Goal: Check status: Check status

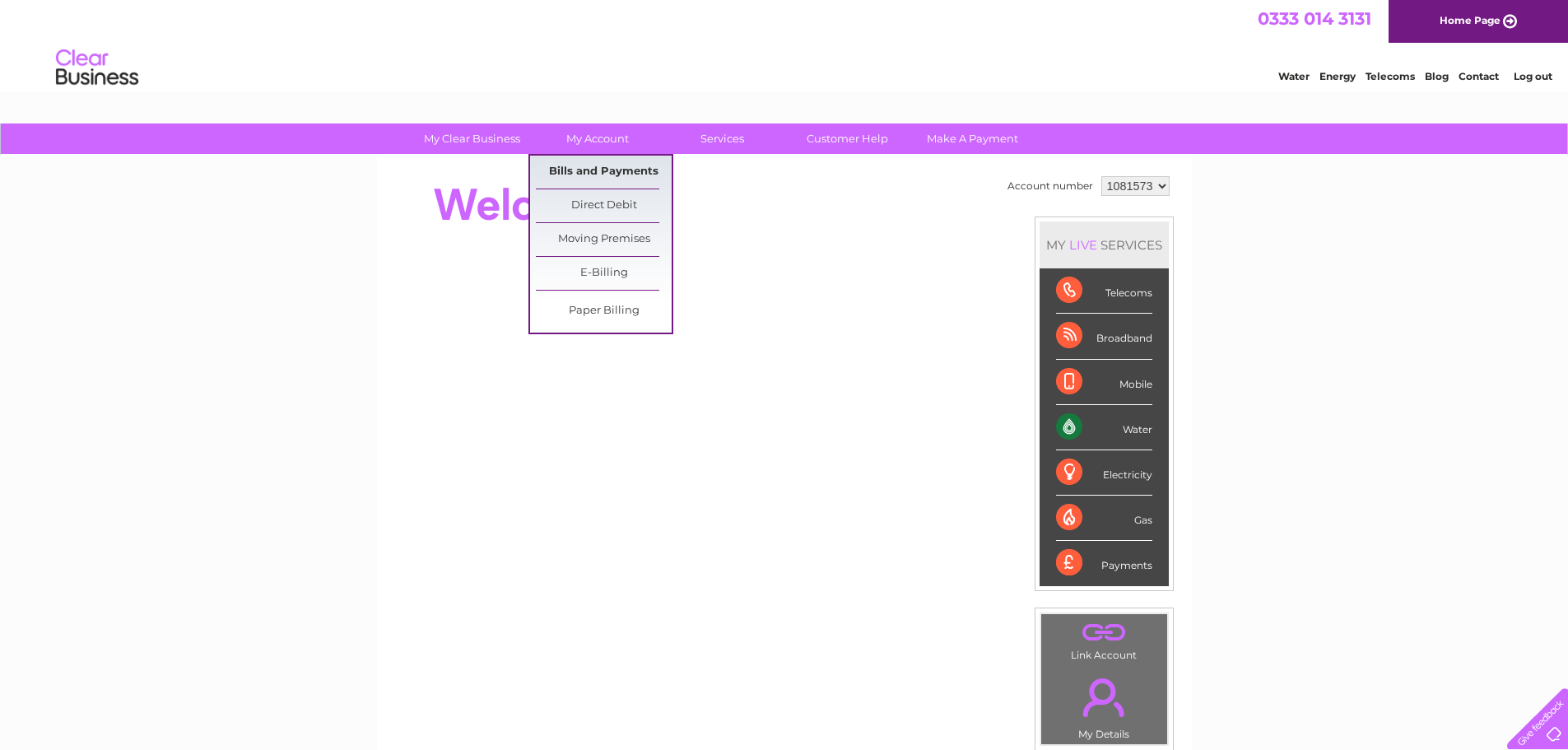
click at [596, 161] on link "Bills and Payments" at bounding box center [604, 172] width 135 height 33
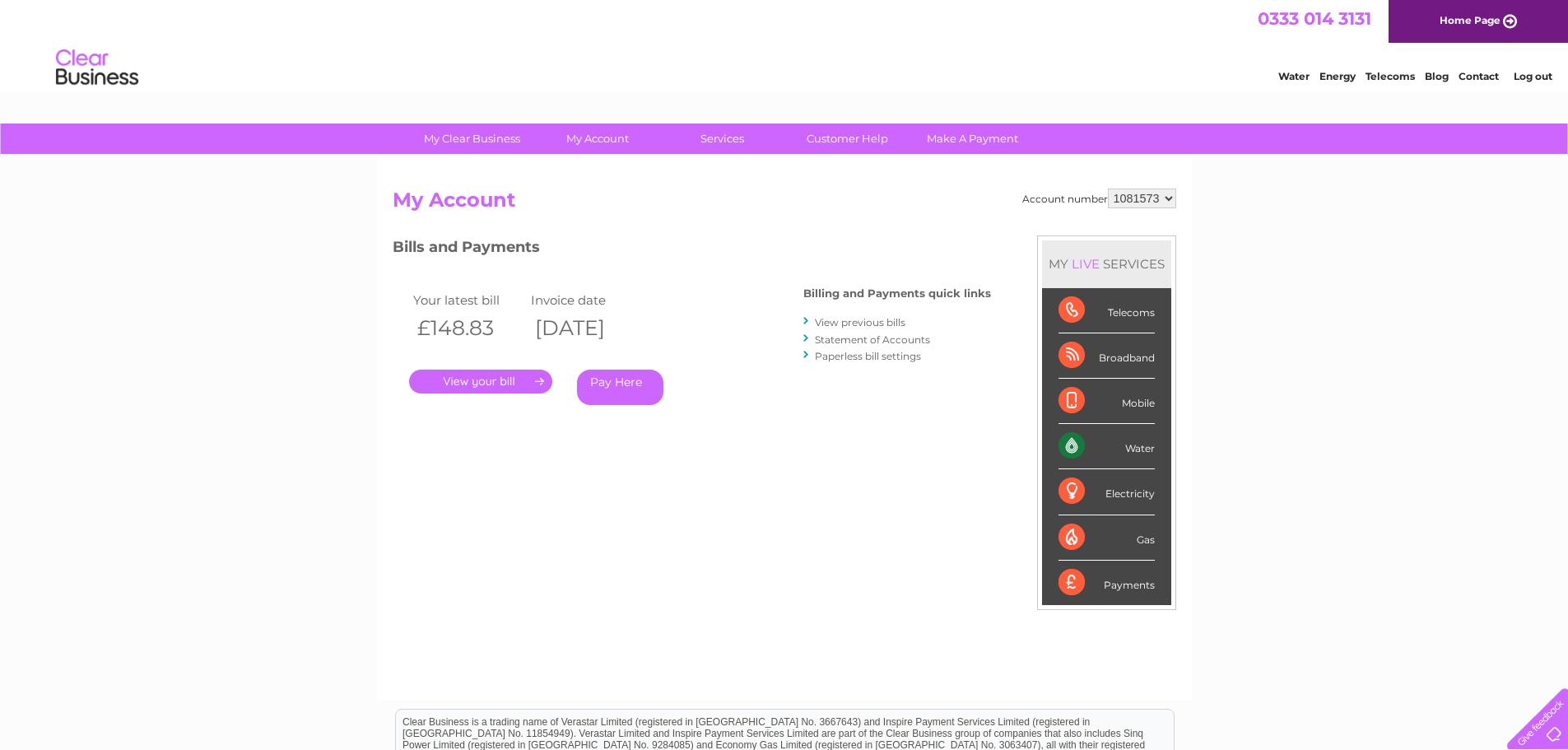
click at [506, 376] on link "." at bounding box center [480, 382] width 143 height 24
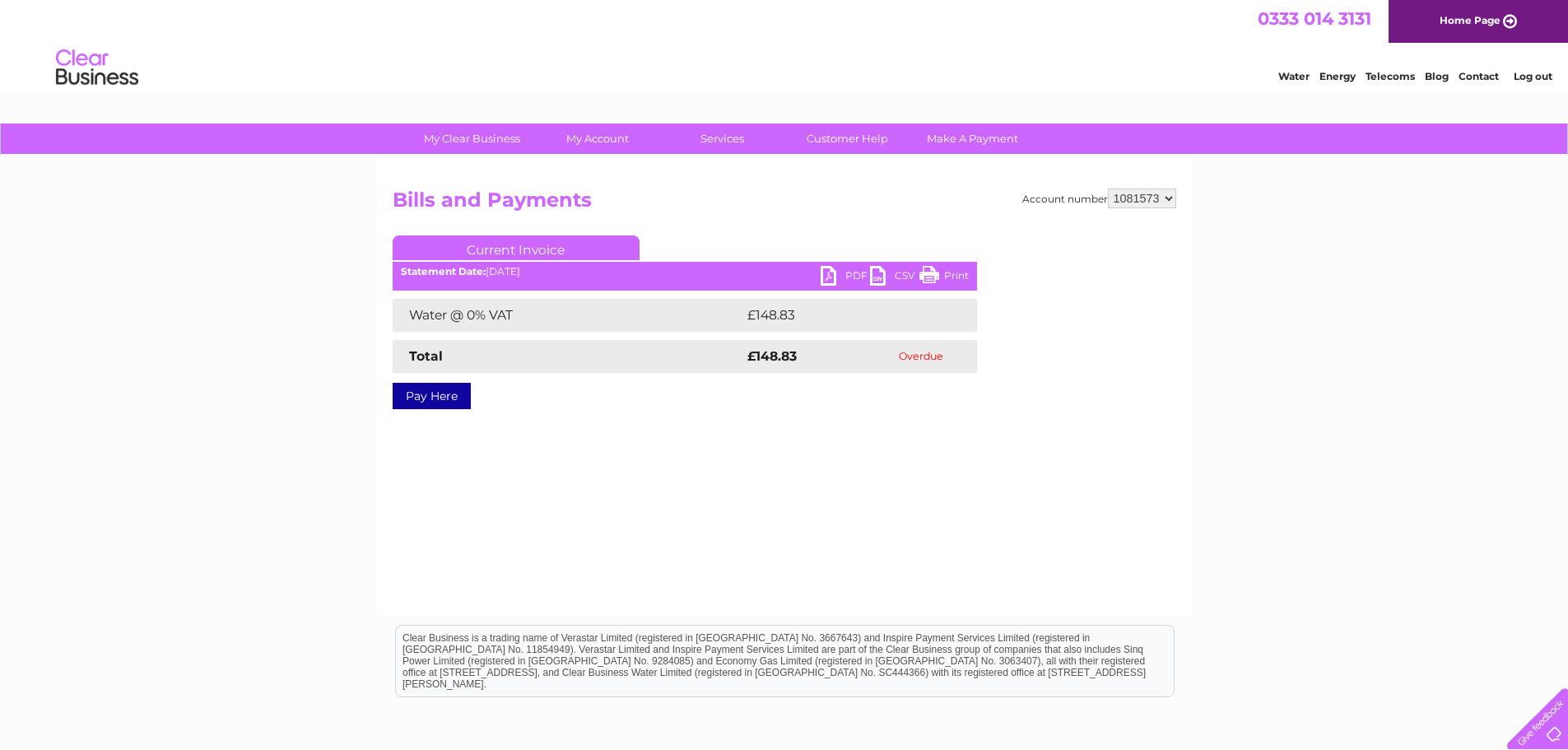
click at [827, 270] on link "PDF" at bounding box center [846, 278] width 50 height 24
click at [837, 263] on ul "Current Invoice" at bounding box center [685, 250] width 585 height 31
click at [836, 278] on link "PDF" at bounding box center [846, 278] width 50 height 24
